Goal: Entertainment & Leisure: Browse casually

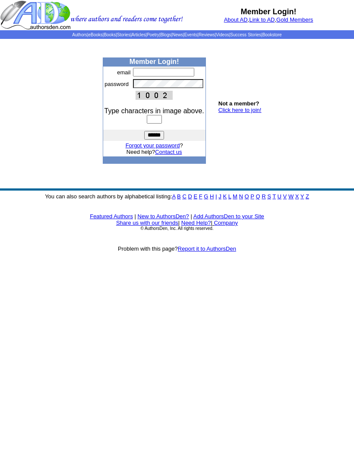
click at [151, 76] on input "text" at bounding box center [163, 72] width 61 height 9
type input "**********"
click at [150, 123] on input "text" at bounding box center [154, 119] width 15 height 9
type input "****"
click at [156, 139] on input "******" at bounding box center [154, 135] width 20 height 9
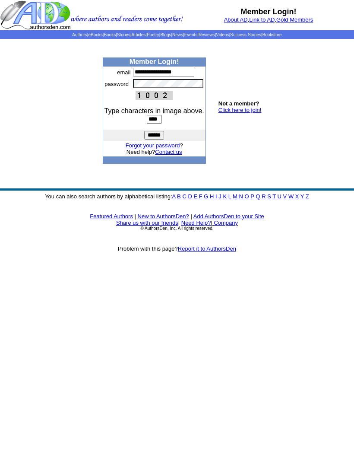
click at [97, 12] on img at bounding box center [91, 15] width 183 height 30
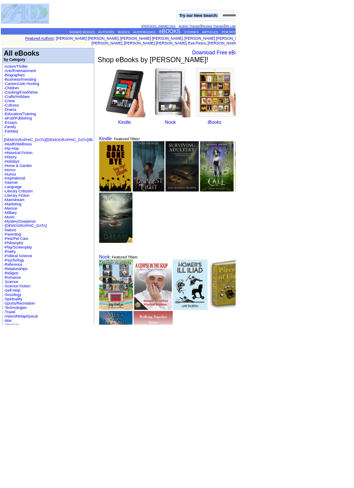
click at [50, 153] on td "- Action/Thriller - Arts/Entertainment - Biographies - Business/Investing - Car…" at bounding box center [73, 301] width 138 height 412
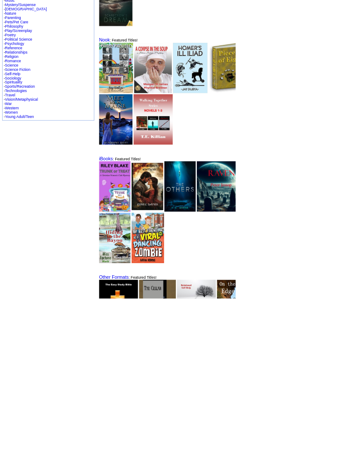
scroll to position [326, 0]
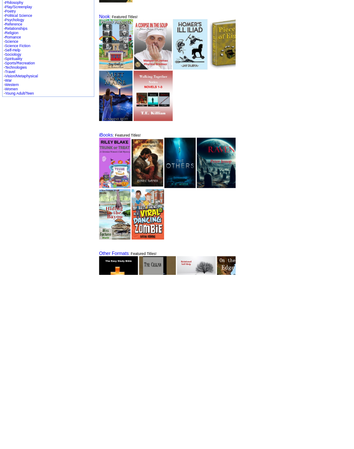
click at [202, 86] on img at bounding box center [230, 103] width 57 height 76
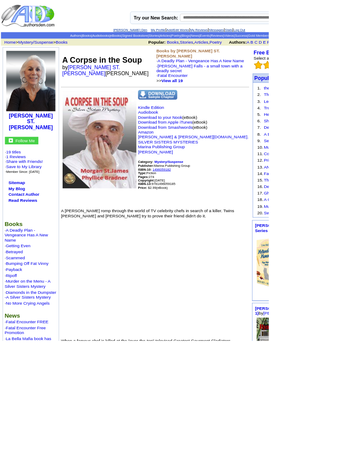
click at [134, 111] on td "A Corpse in the Soup by MORGAN ST. JAMES Phyllice Bradner" at bounding box center [142, 86] width 124 height 49
click at [131, 109] on td "A Corpse in the Soup by MORGAN ST. JAMES Phyllice Bradner" at bounding box center [142, 86] width 124 height 49
click at [141, 81] on font "A Corpse in the Soup" at bounding box center [134, 79] width 105 height 12
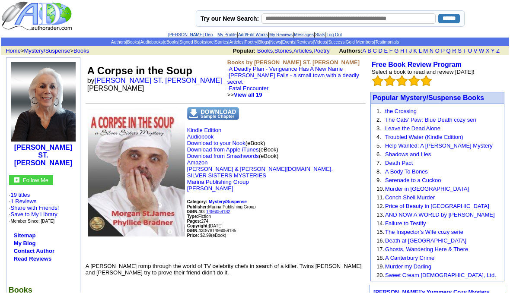
click at [6, 196] on td "MORGAN ST. JAMES Follow Me · 19 titles · 1 Reviews · Share with Friends! · Save…" at bounding box center [43, 297] width 74 height 479
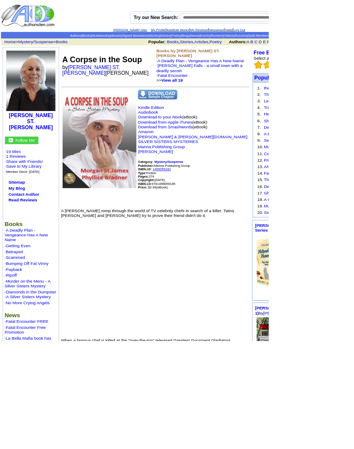
scroll to position [0, 0]
click at [306, 181] on p "Kindle Edition Audiobook Download to your Nook (eBook) Download from Apple iTun…" at bounding box center [204, 202] width 248 height 129
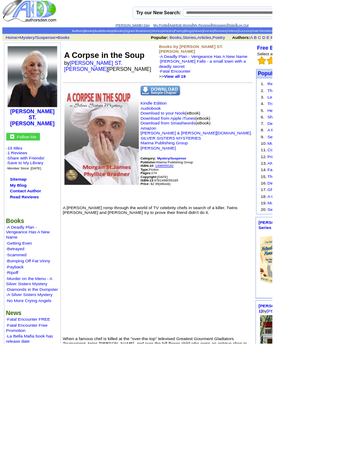
scroll to position [7, 0]
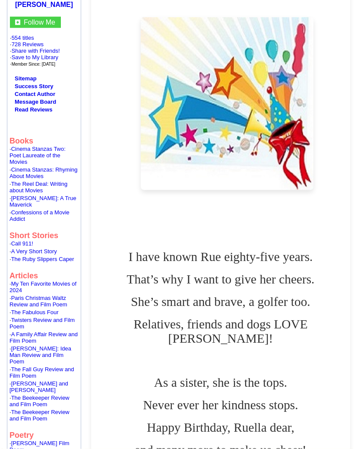
scroll to position [188, 0]
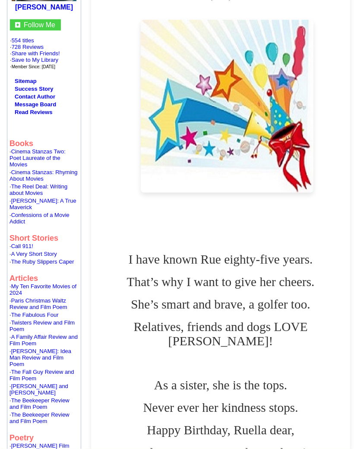
click at [342, 237] on div "I have known Rue eighty-five years. That’s why I want to give her cheers. She’s…" at bounding box center [220, 389] width 250 height 361
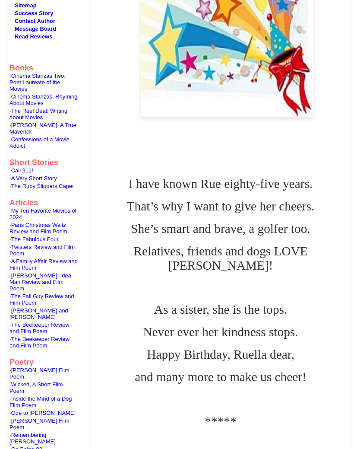
scroll to position [264, 0]
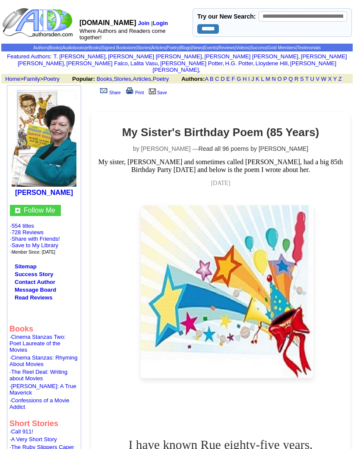
scroll to position [0, 0]
